Goal: Information Seeking & Learning: Find specific fact

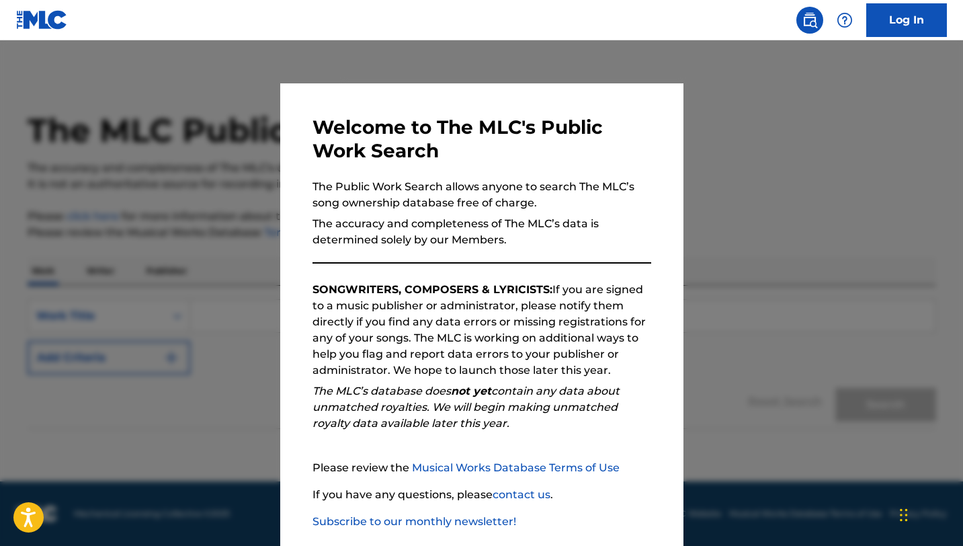
click at [157, 245] on div at bounding box center [481, 313] width 963 height 546
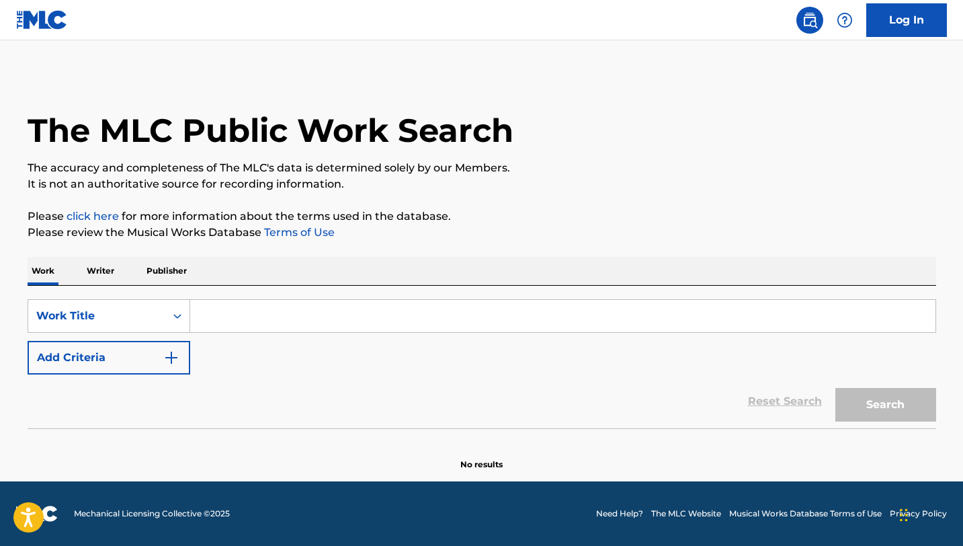
click at [231, 318] on input "Search Form" at bounding box center [563, 316] width 746 height 32
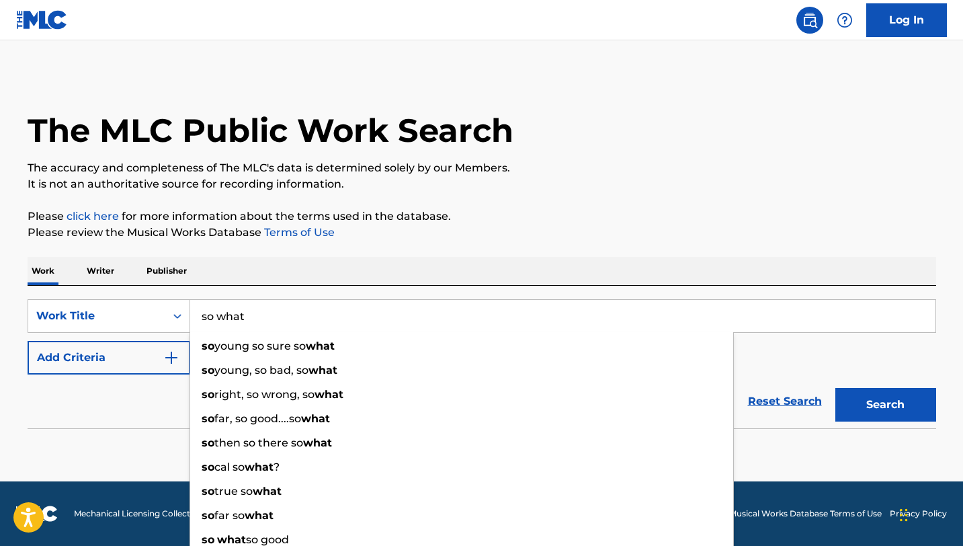
type input "so what"
click at [124, 383] on div "Reset Search Search" at bounding box center [482, 401] width 909 height 54
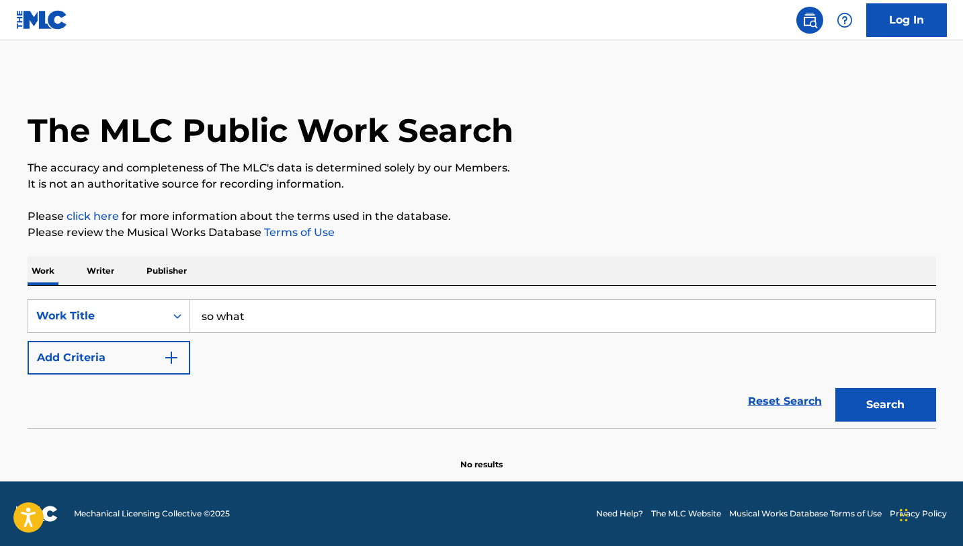
click at [177, 363] on img "Search Form" at bounding box center [171, 358] width 16 height 16
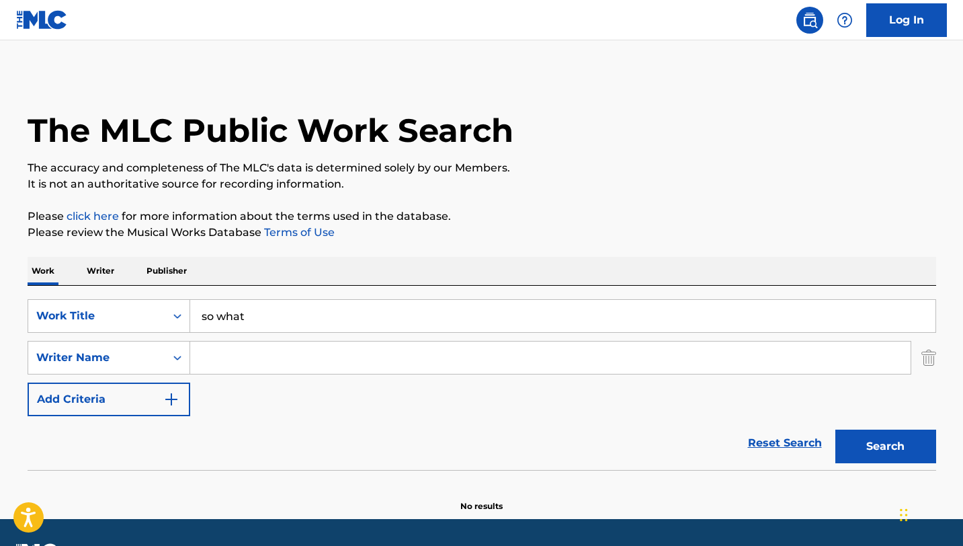
click at [229, 363] on input "Search Form" at bounding box center [550, 358] width 721 height 32
click at [836, 430] on button "Search" at bounding box center [886, 447] width 101 height 34
click at [221, 418] on div "Reset Search Search" at bounding box center [482, 443] width 909 height 54
click at [916, 441] on button "Search" at bounding box center [886, 447] width 101 height 34
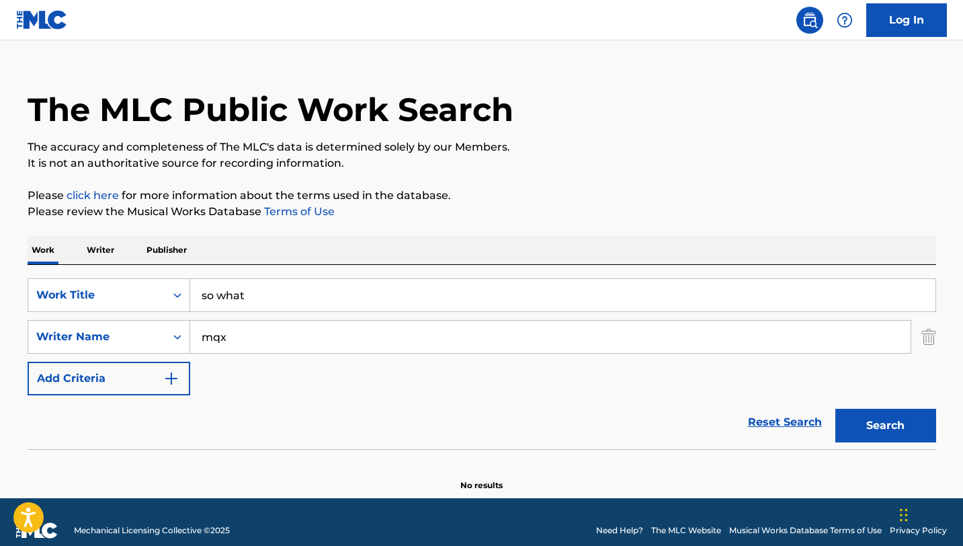
scroll to position [38, 0]
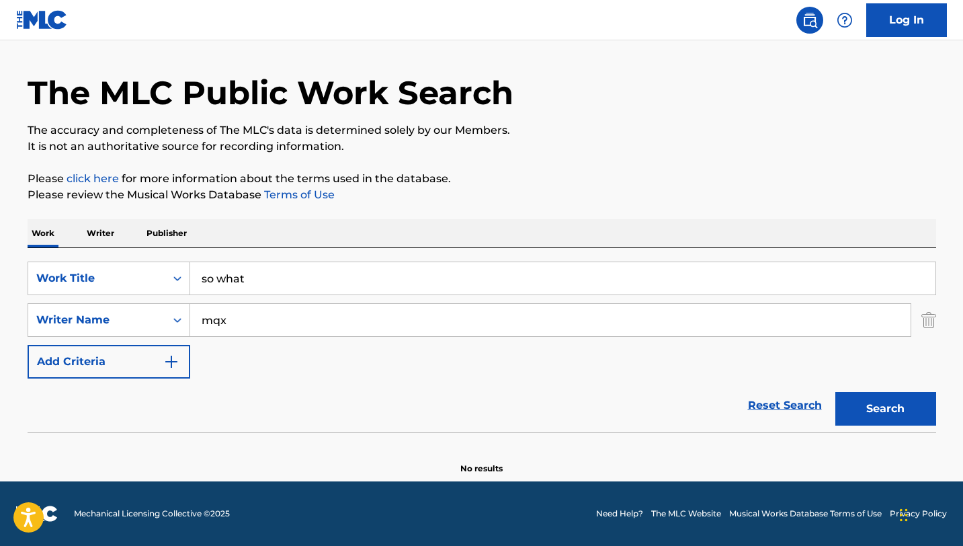
click at [274, 327] on input "mqx" at bounding box center [550, 320] width 721 height 32
paste input "Lim0music, @heyimgutty"
type input "Lim0music, @heyimgutty"
click at [358, 327] on input "Lim0music, @heyimgutty" at bounding box center [550, 320] width 721 height 32
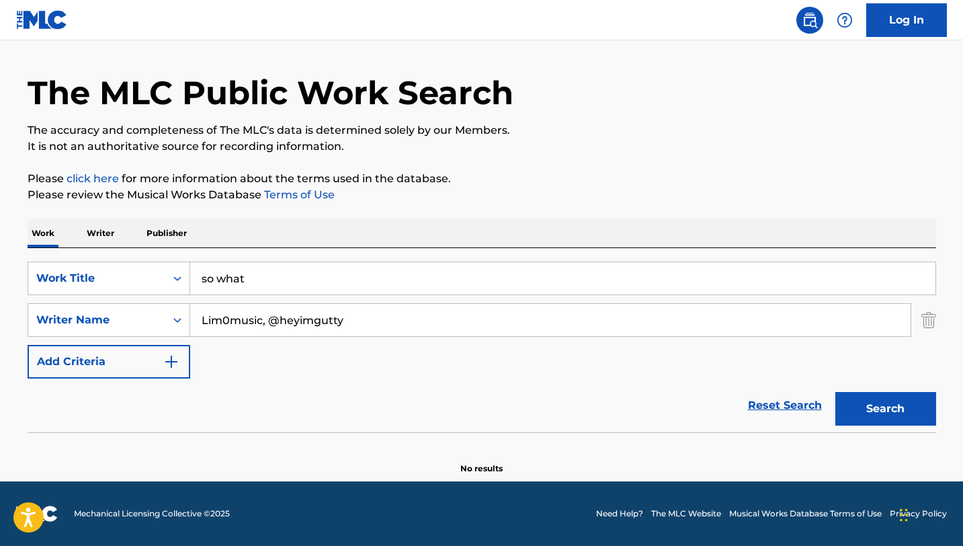
click at [358, 327] on input "Lim0music, @heyimgutty" at bounding box center [550, 320] width 721 height 32
paste input "Search Form"
click at [352, 311] on input "Lim0music, @heyimgutty" at bounding box center [550, 320] width 721 height 32
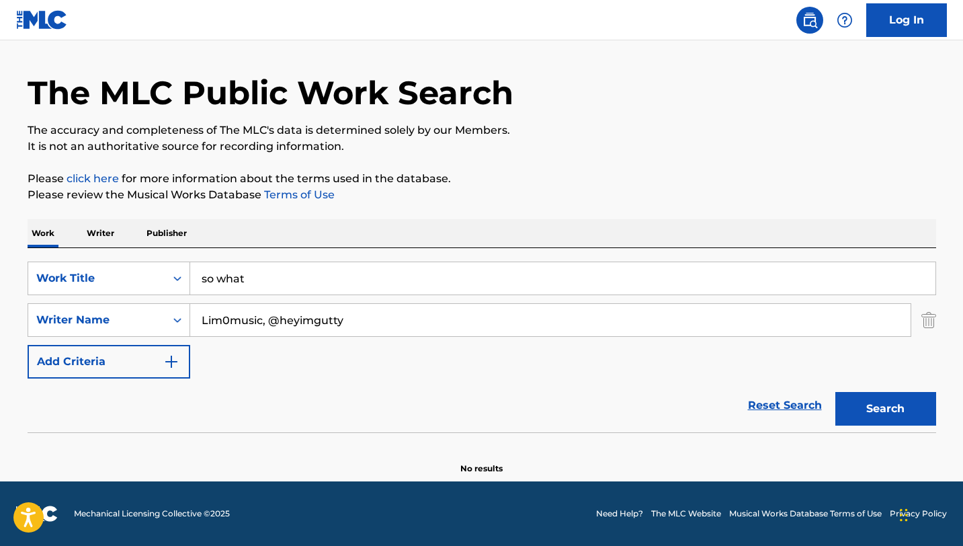
click at [352, 311] on input "Lim0music, @heyimgutty" at bounding box center [550, 320] width 721 height 32
click at [446, 323] on input "Search Form" at bounding box center [550, 320] width 721 height 32
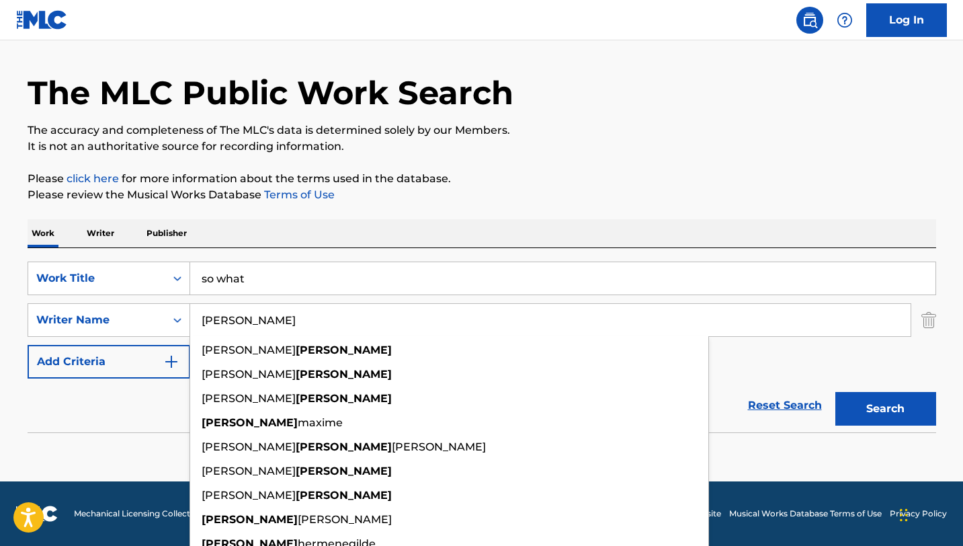
type input "[PERSON_NAME]"
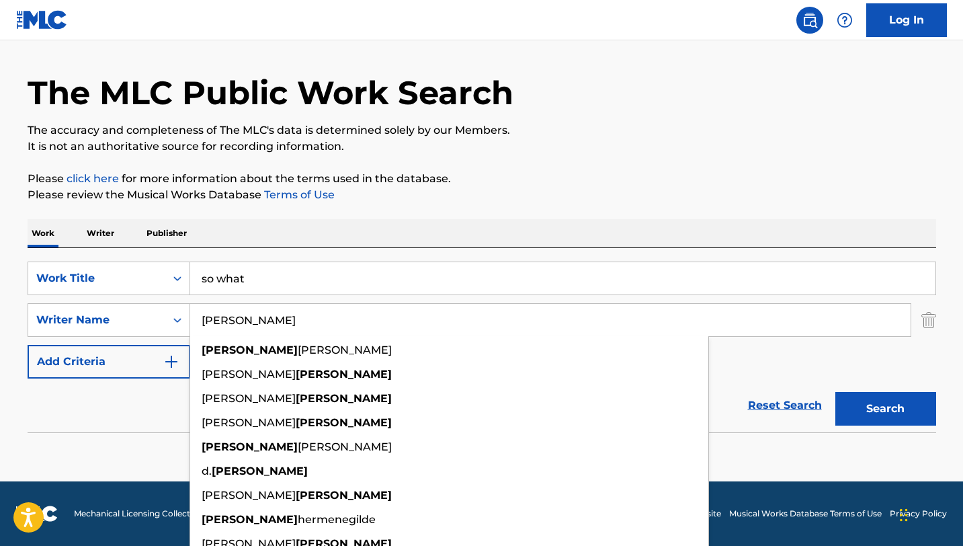
click at [895, 416] on button "Search" at bounding box center [886, 409] width 101 height 34
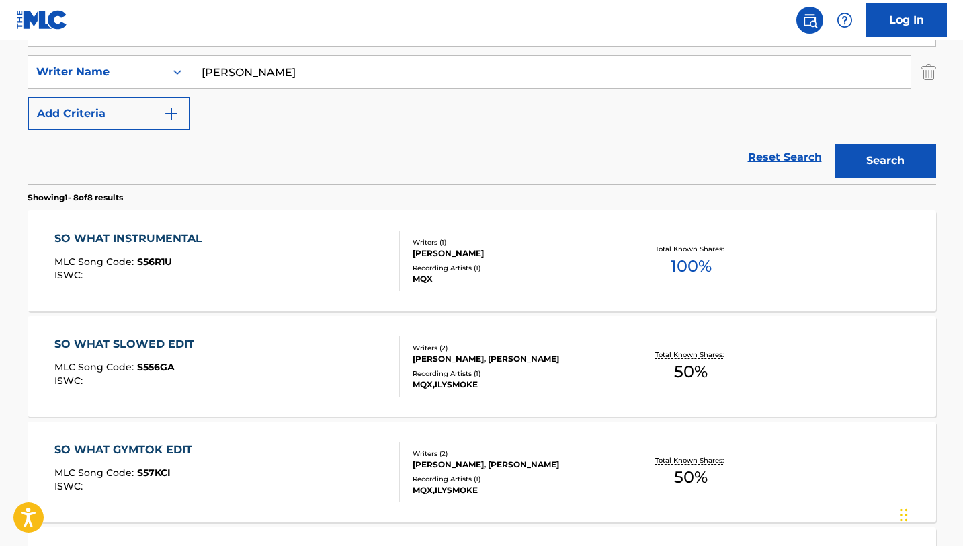
scroll to position [348, 0]
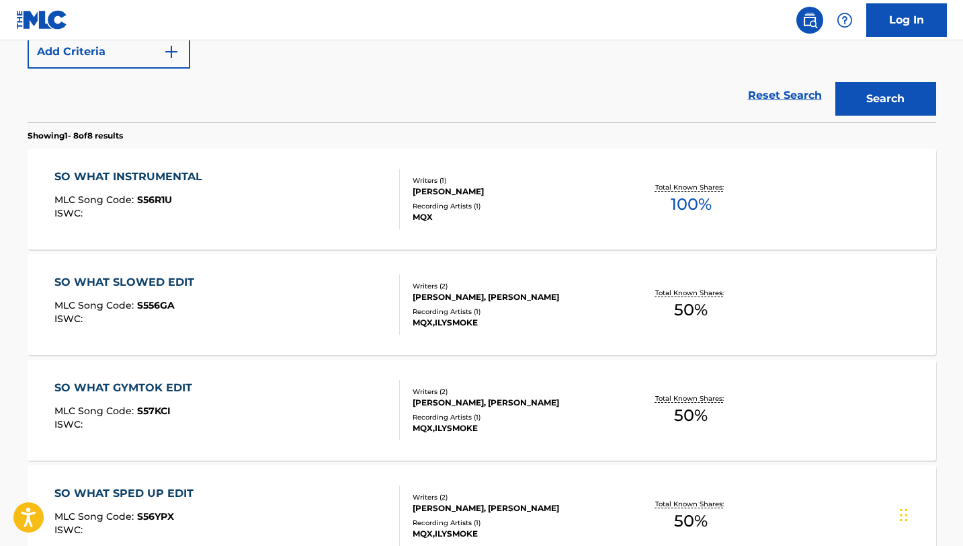
click at [200, 178] on div "SO WHAT INSTRUMENTAL" at bounding box center [131, 177] width 155 height 16
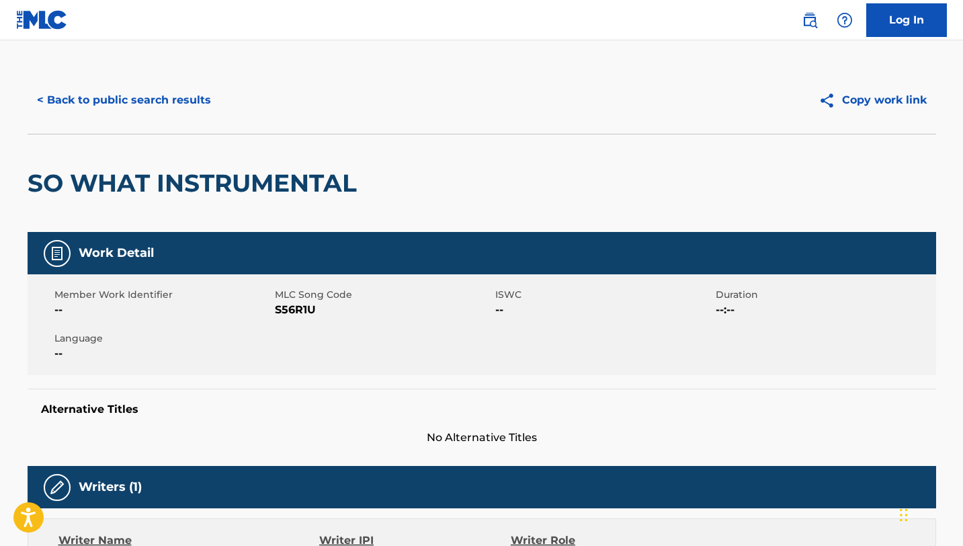
scroll to position [424, 0]
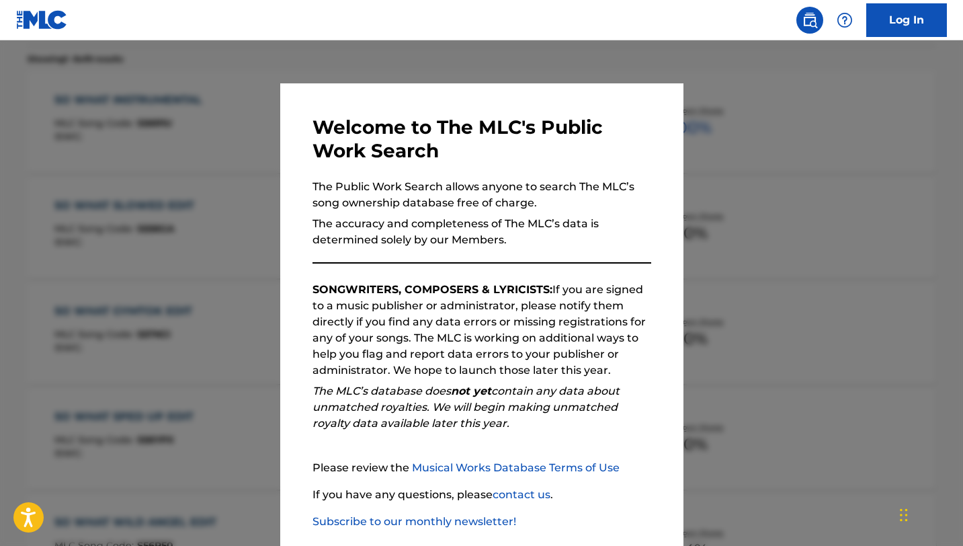
click at [251, 235] on div at bounding box center [481, 313] width 963 height 546
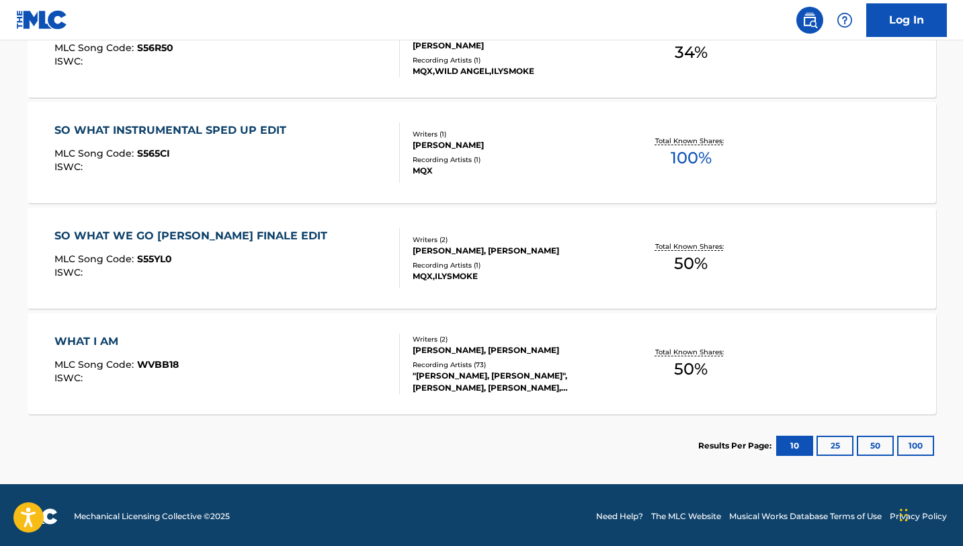
scroll to position [924, 0]
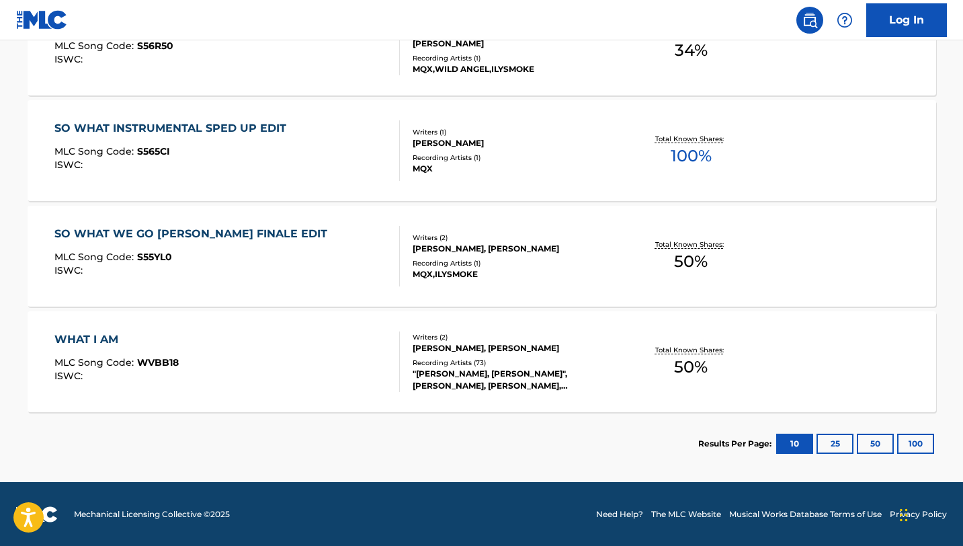
click at [842, 426] on div "Results Per Page: 10 25 50 100" at bounding box center [818, 443] width 238 height 63
click at [842, 437] on button "25" at bounding box center [835, 444] width 37 height 20
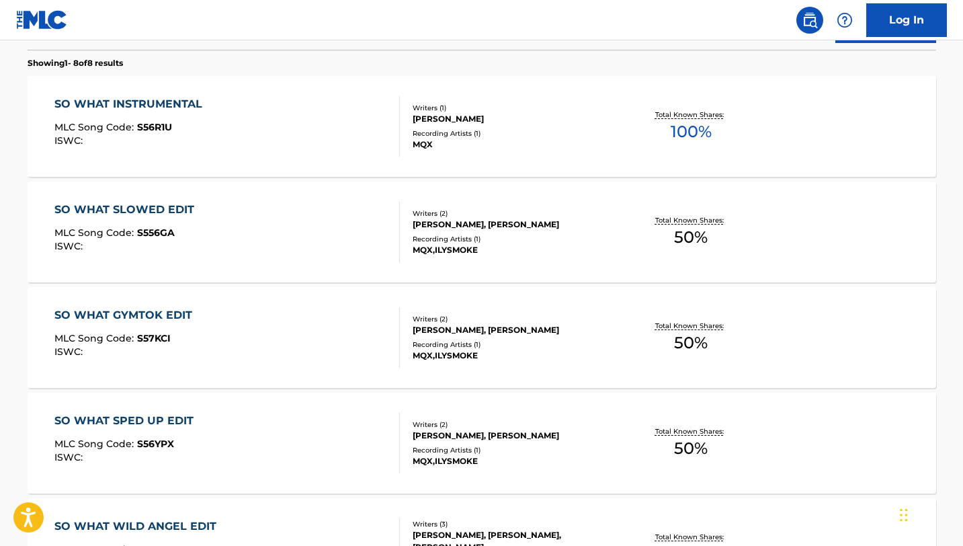
scroll to position [422, 0]
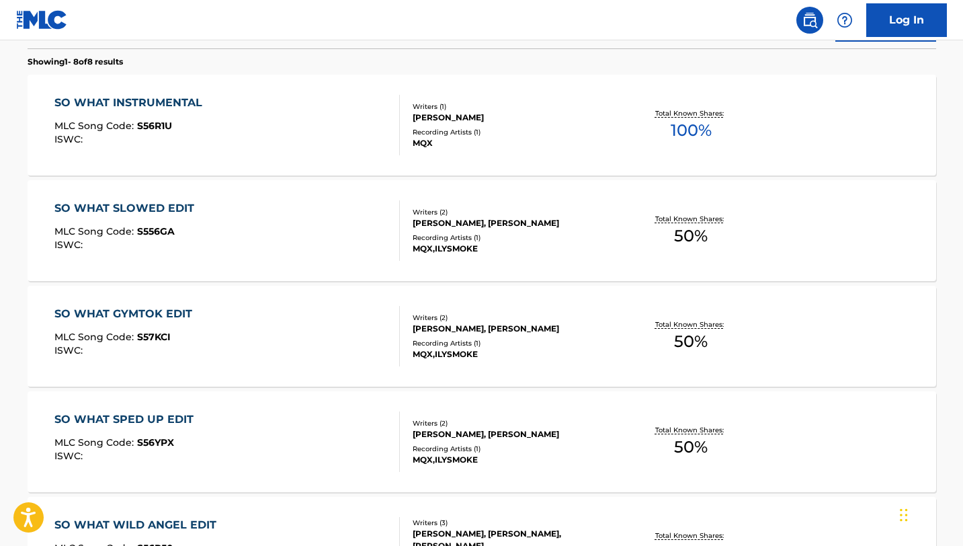
click at [179, 208] on div "SO WHAT SLOWED EDIT" at bounding box center [127, 208] width 147 height 16
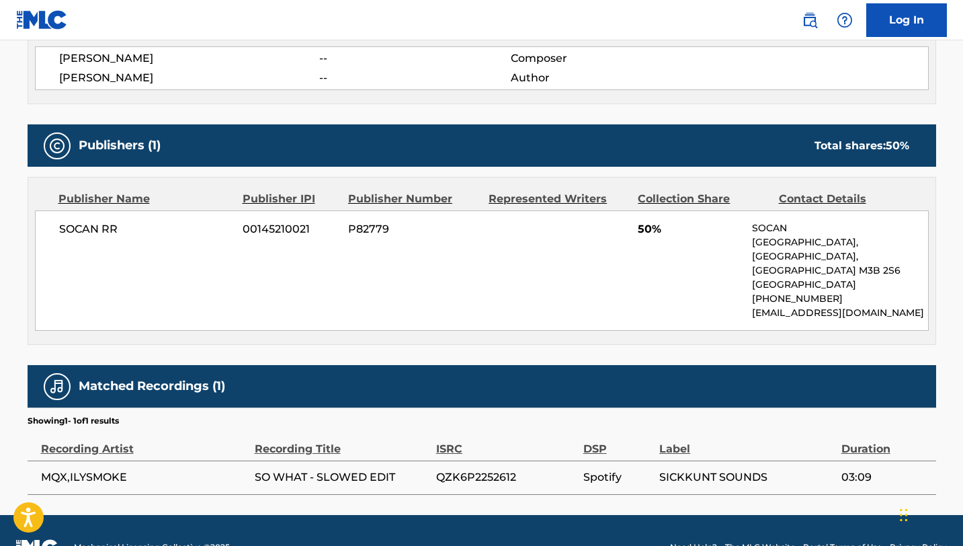
scroll to position [530, 0]
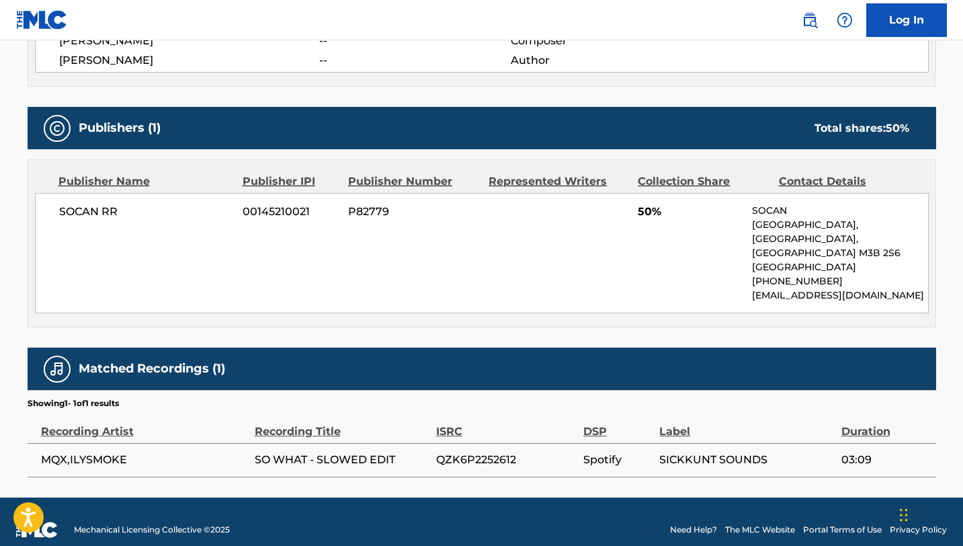
scroll to position [498, 0]
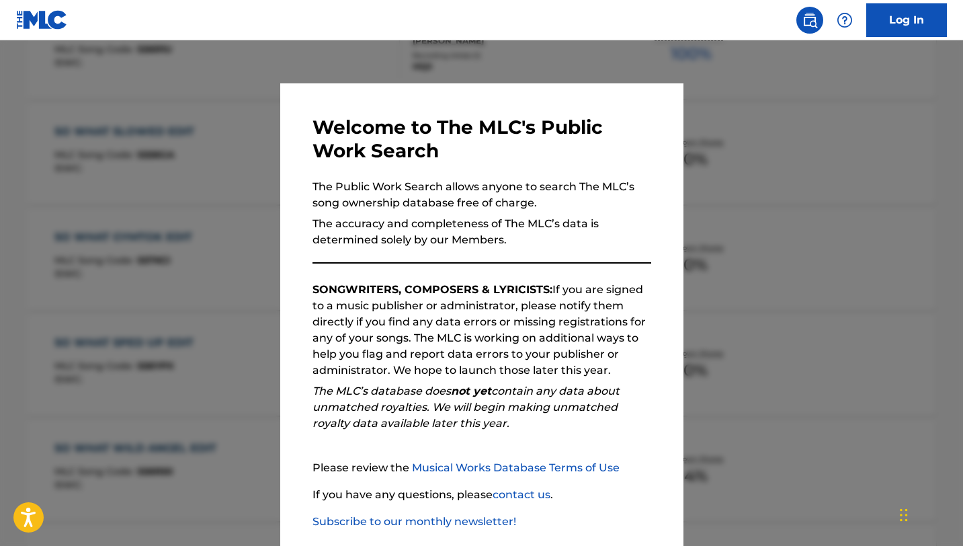
click at [292, 309] on div "Welcome to The MLC's Public Work Search The Public Work Search allows anyone to…" at bounding box center [481, 349] width 403 height 532
click at [238, 293] on div at bounding box center [481, 313] width 963 height 546
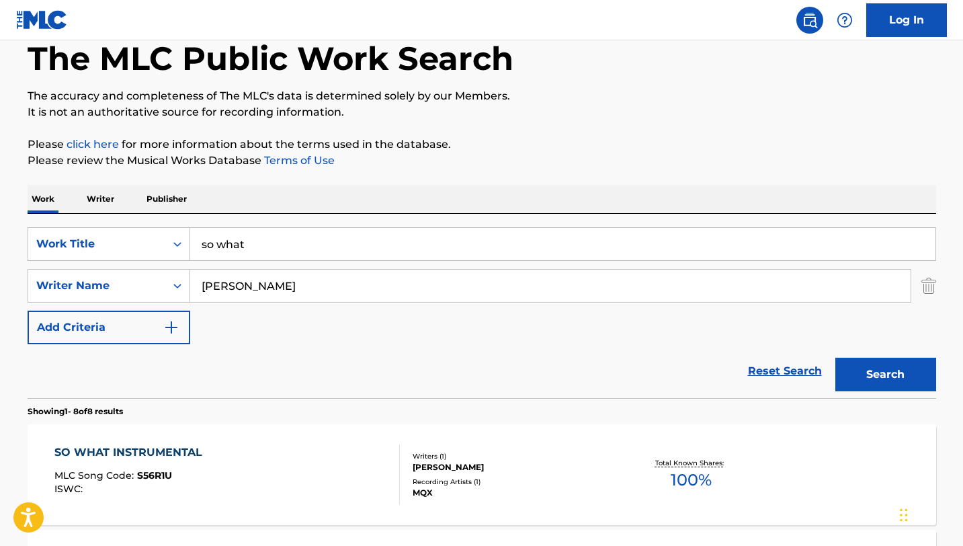
scroll to position [70, 0]
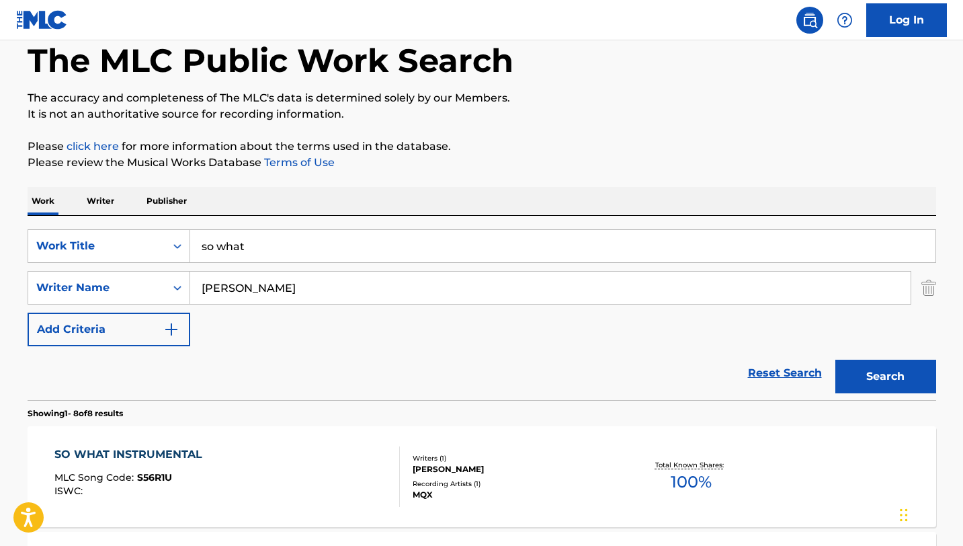
click at [253, 239] on input "so what" at bounding box center [563, 246] width 746 height 32
type input "so what"
click at [126, 393] on div "Reset Search Search" at bounding box center [482, 373] width 909 height 54
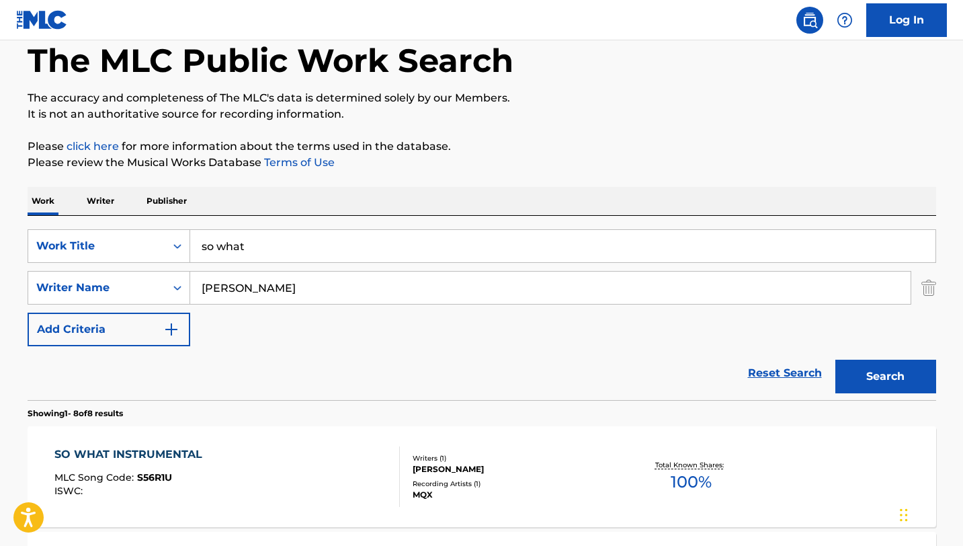
click at [226, 285] on input "[PERSON_NAME]" at bounding box center [550, 288] width 721 height 32
